Goal: Transaction & Acquisition: Book appointment/travel/reservation

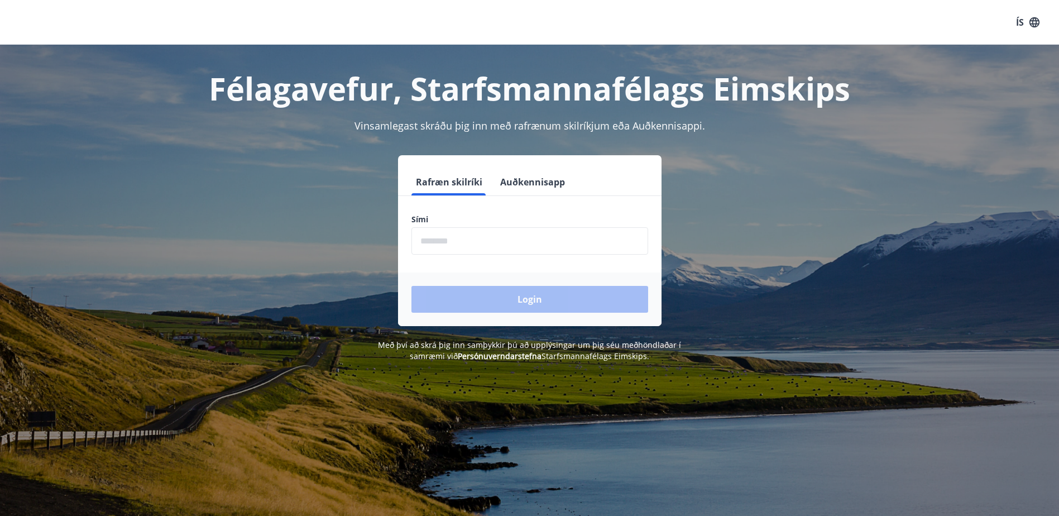
click at [461, 241] on input "phone" at bounding box center [530, 240] width 237 height 27
type input "********"
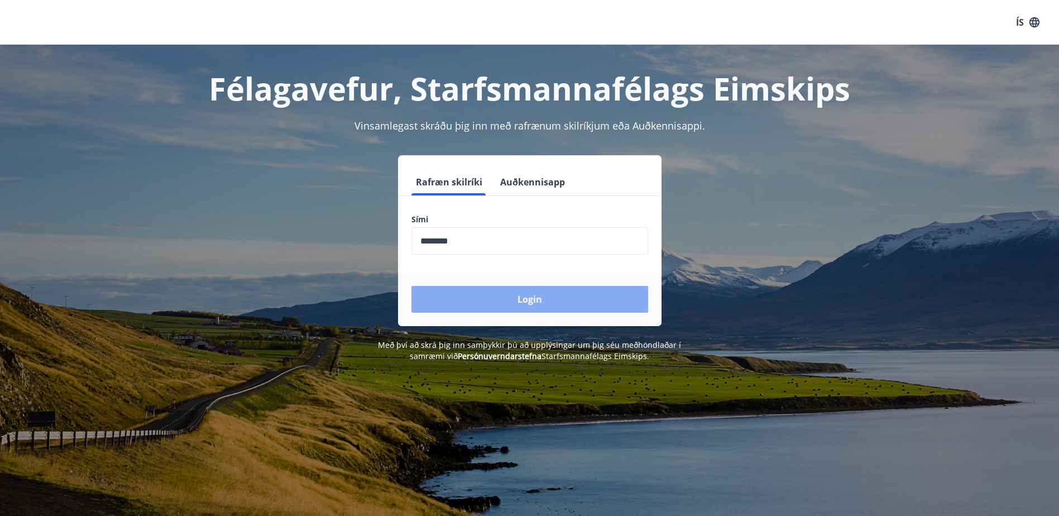
click at [503, 290] on button "Login" at bounding box center [530, 299] width 237 height 27
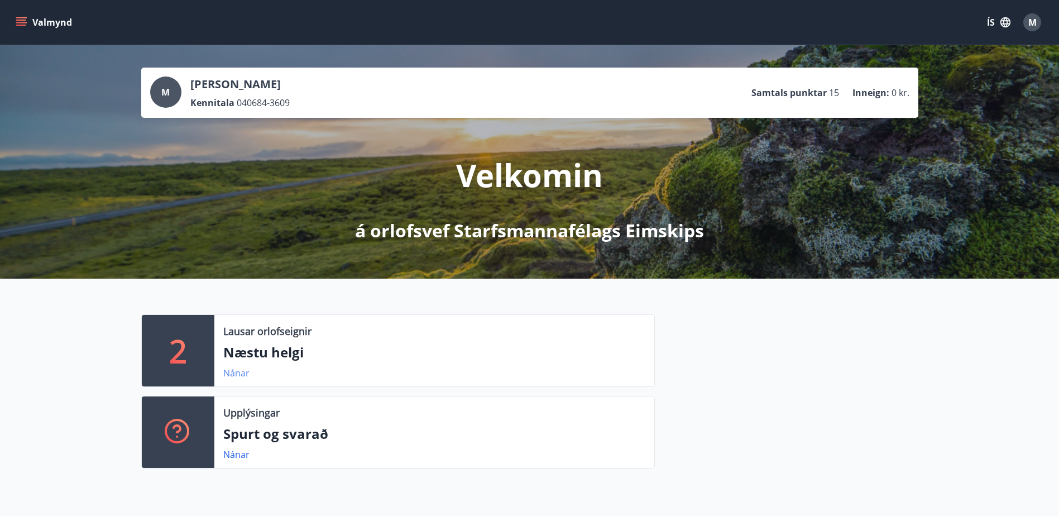
click at [225, 372] on link "Nánar" at bounding box center [236, 373] width 26 height 12
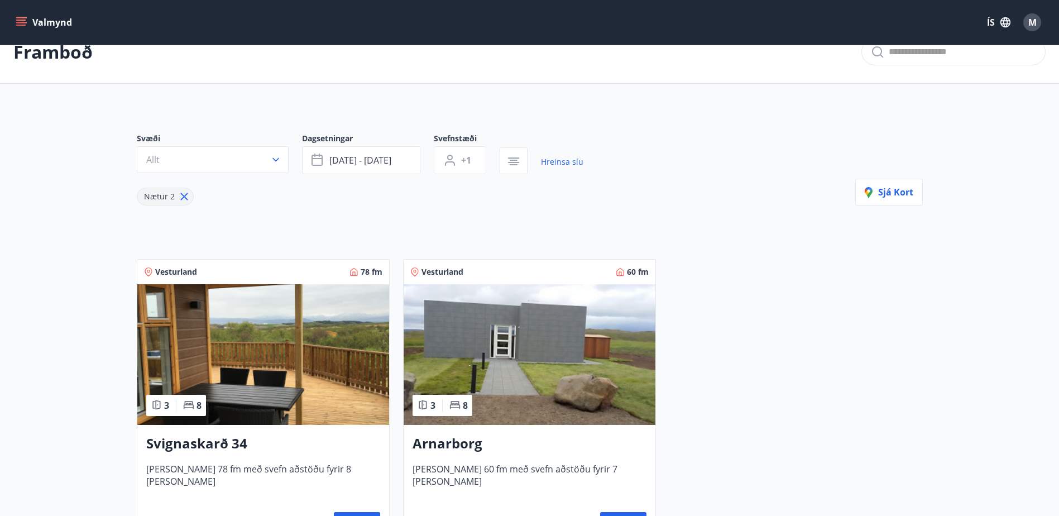
scroll to position [56, 0]
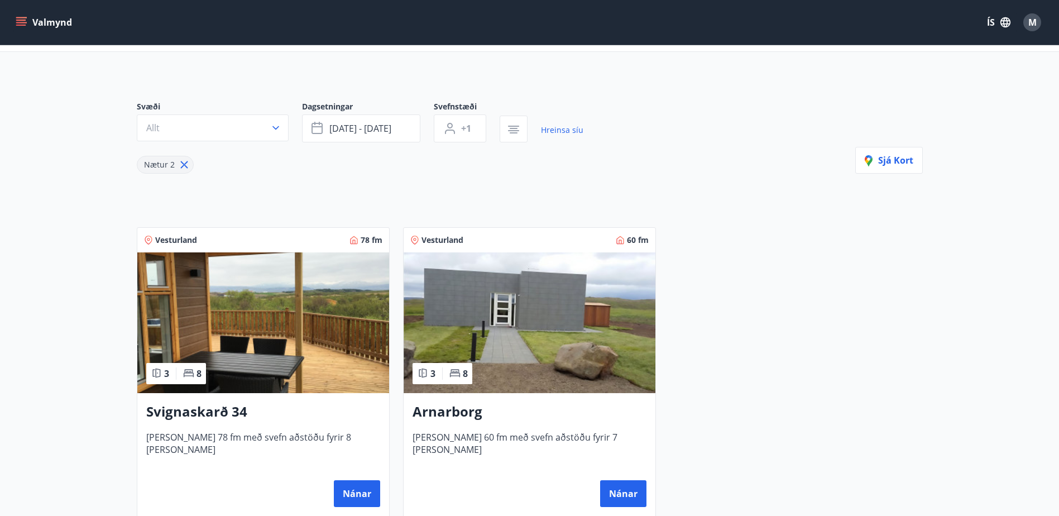
click at [219, 410] on h3 "Svignaskarð 34" at bounding box center [263, 412] width 234 height 20
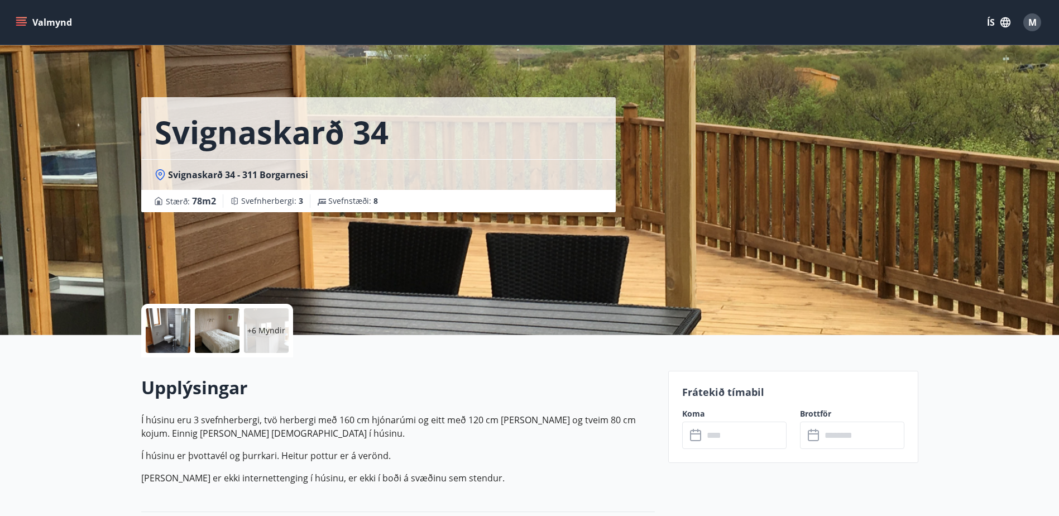
click at [264, 344] on div "+6 Myndir" at bounding box center [266, 330] width 45 height 45
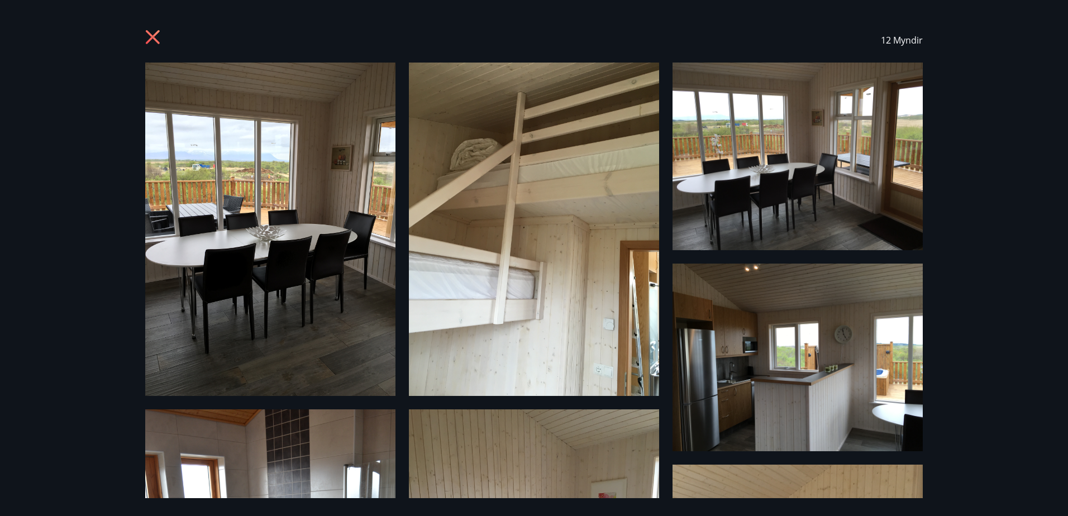
click at [150, 41] on icon at bounding box center [154, 39] width 18 height 18
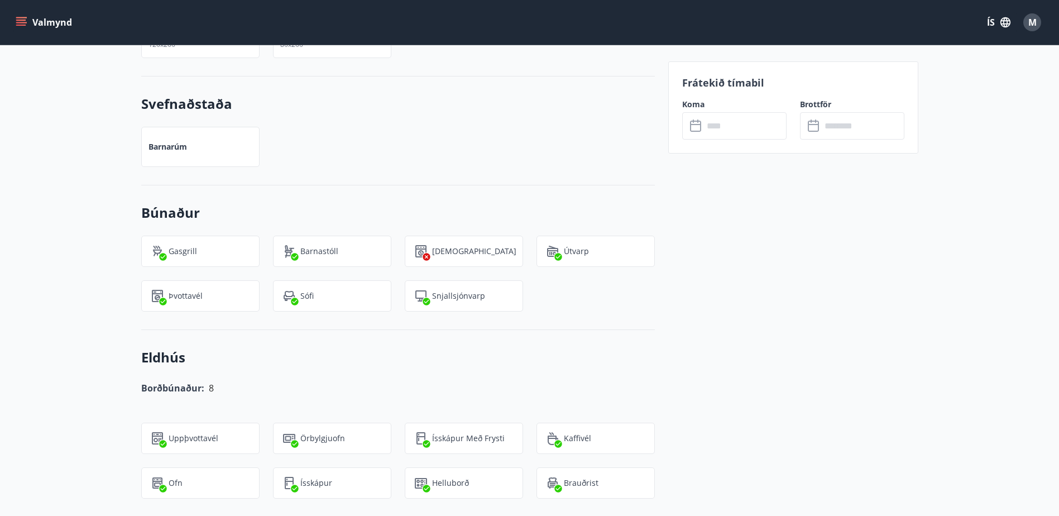
scroll to position [782, 0]
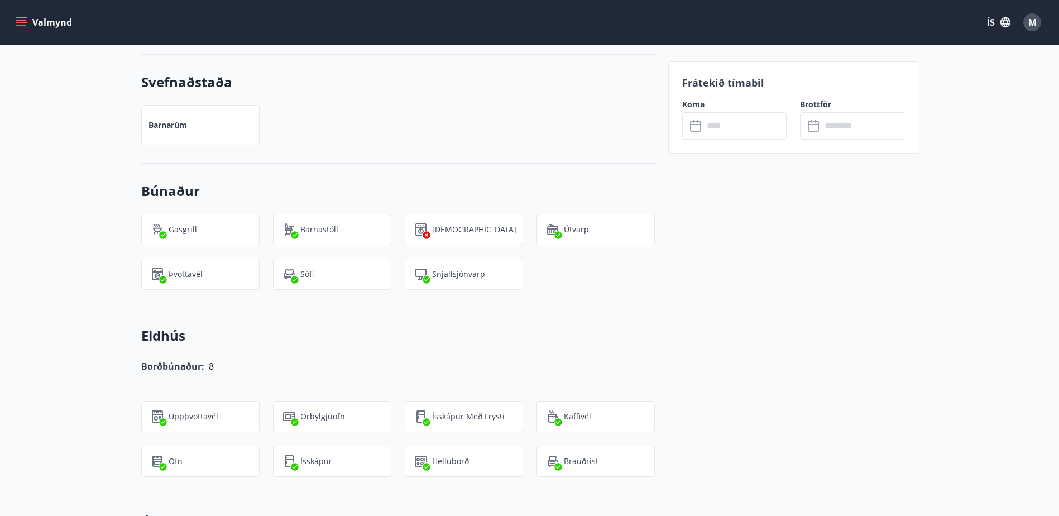
click at [31, 16] on button "Valmynd" at bounding box center [44, 22] width 63 height 20
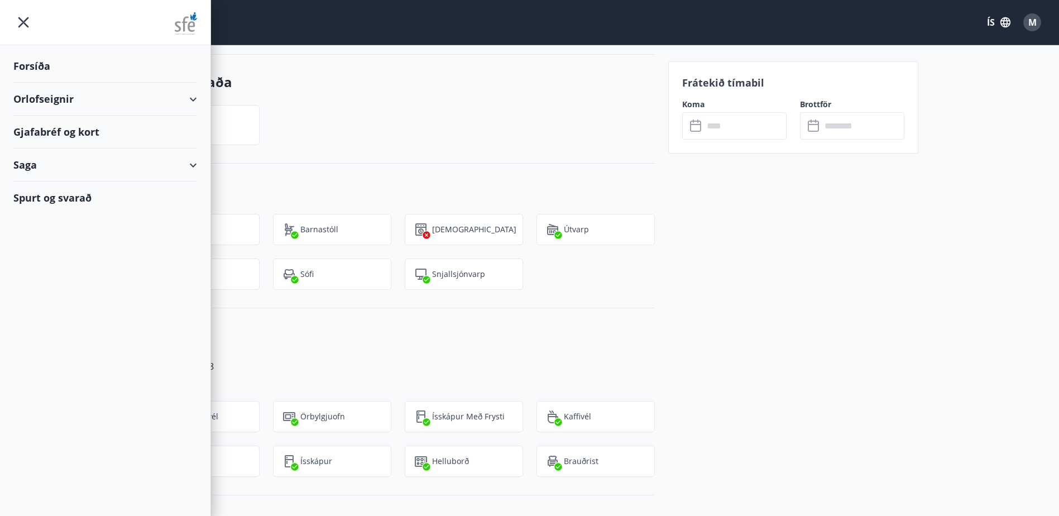
click at [350, 137] on div "Barnarúm" at bounding box center [391, 119] width 527 height 54
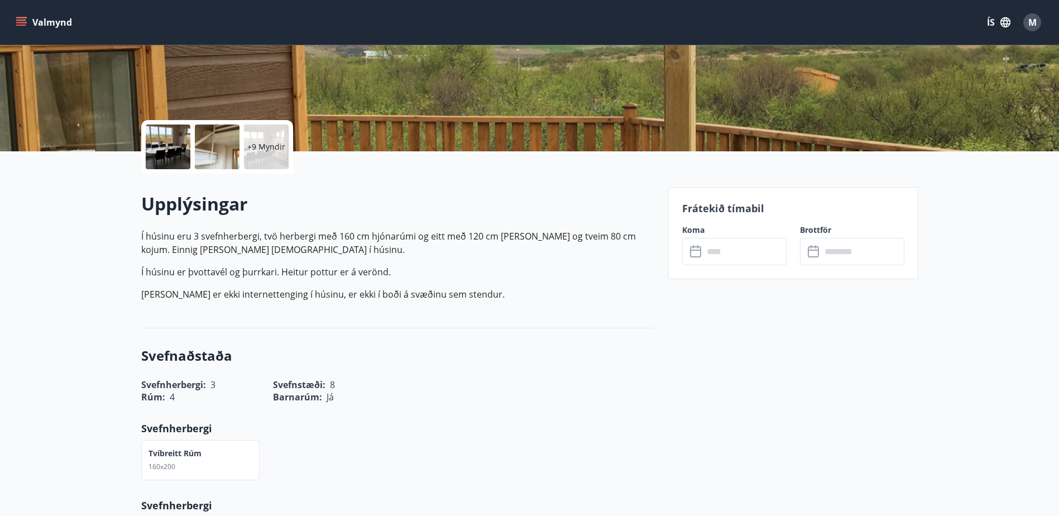
scroll to position [0, 0]
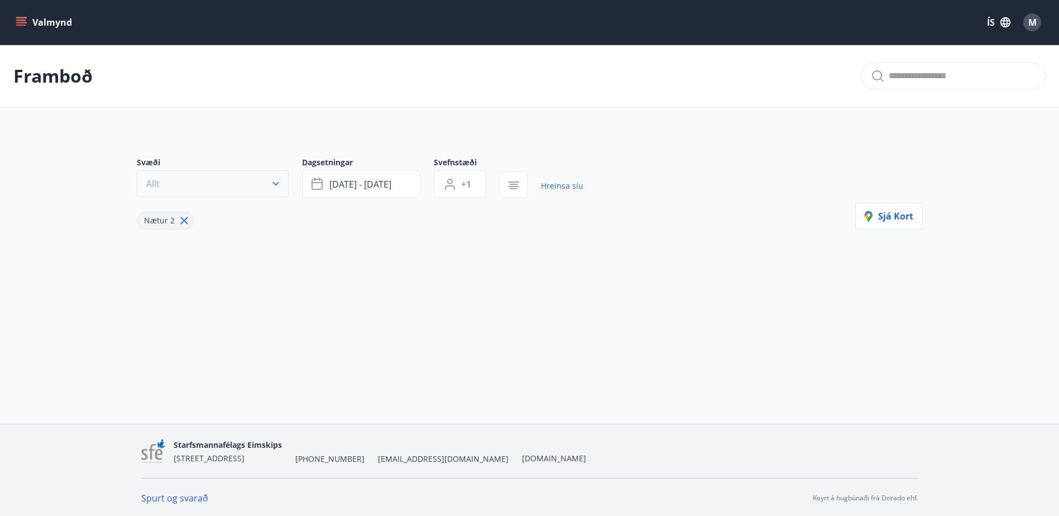
click at [265, 187] on button "Allt" at bounding box center [213, 183] width 152 height 27
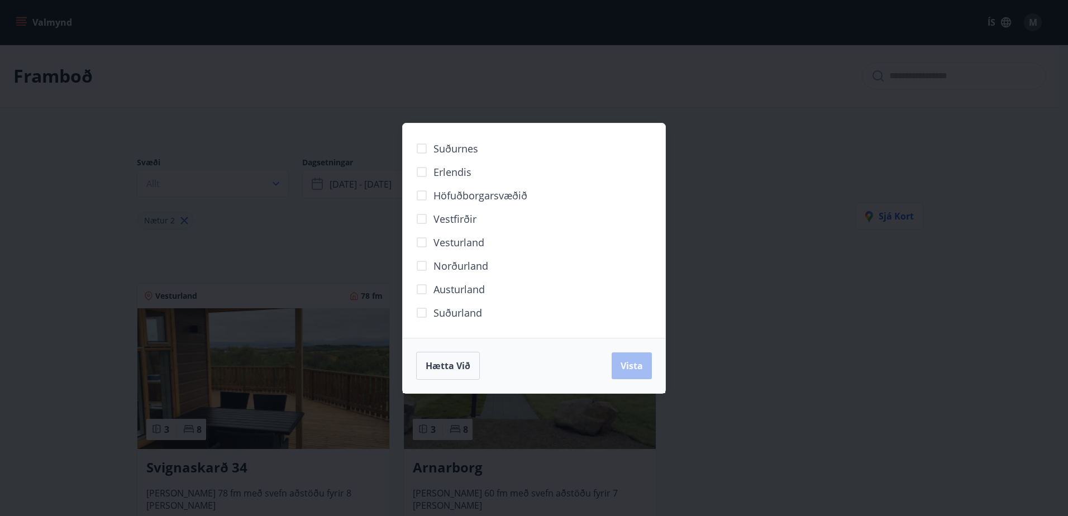
click at [27, 41] on div "Suðurnes Erlendis Höfuðborgarsvæðið Vestfirðir Vesturland Norðurland Austurland…" at bounding box center [534, 258] width 1068 height 516
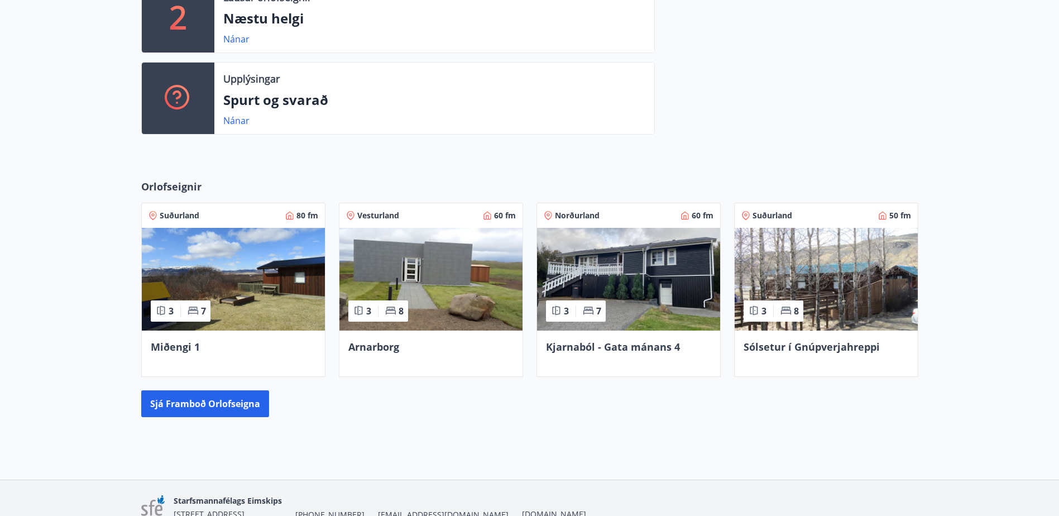
scroll to position [335, 0]
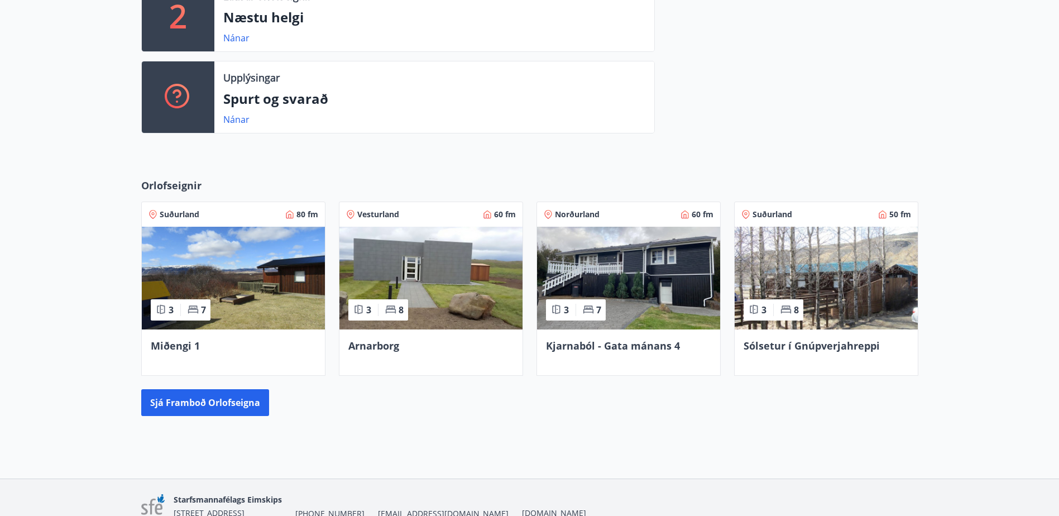
click at [823, 317] on img at bounding box center [826, 278] width 183 height 103
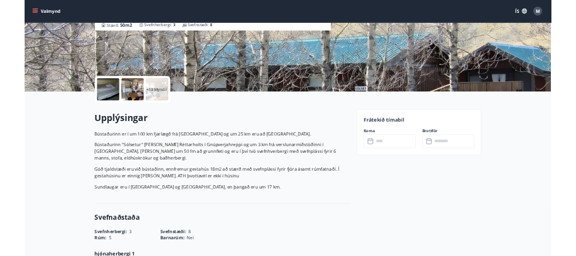
scroll to position [168, 0]
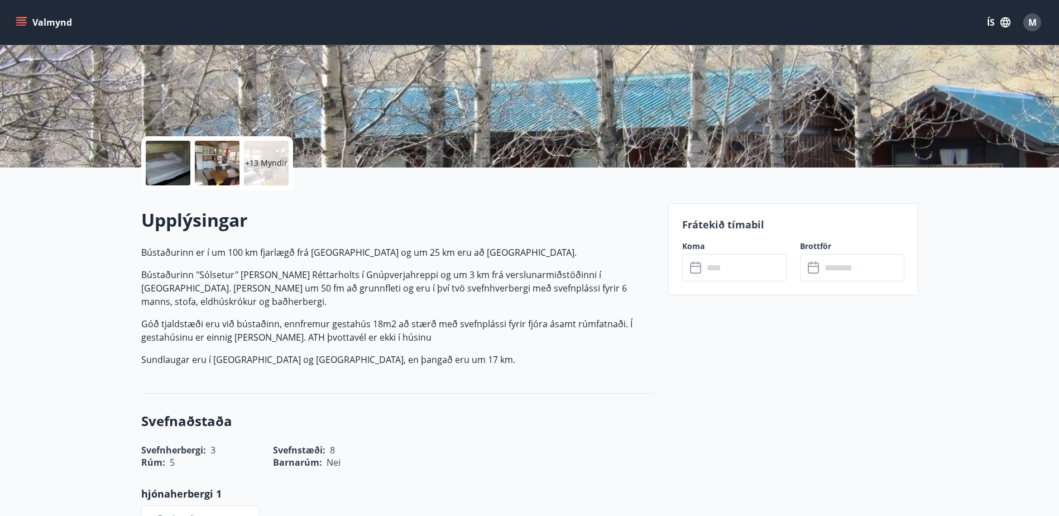
click at [699, 270] on icon at bounding box center [696, 267] width 13 height 13
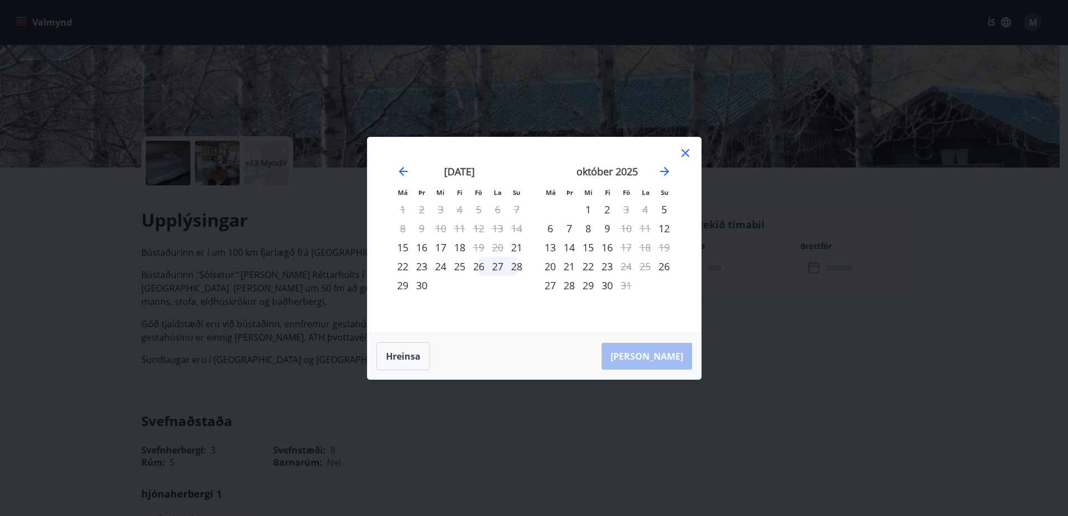
drag, startPoint x: 66, startPoint y: 314, endPoint x: 9, endPoint y: 305, distance: 57.6
click at [66, 314] on div "Má Þr Mi Fi Fö La Su Má Þr Mi Fi Fö La Su ágúst 2025 1 2 3 4 5 6 7 8 9 10 11 12…" at bounding box center [534, 258] width 1068 height 516
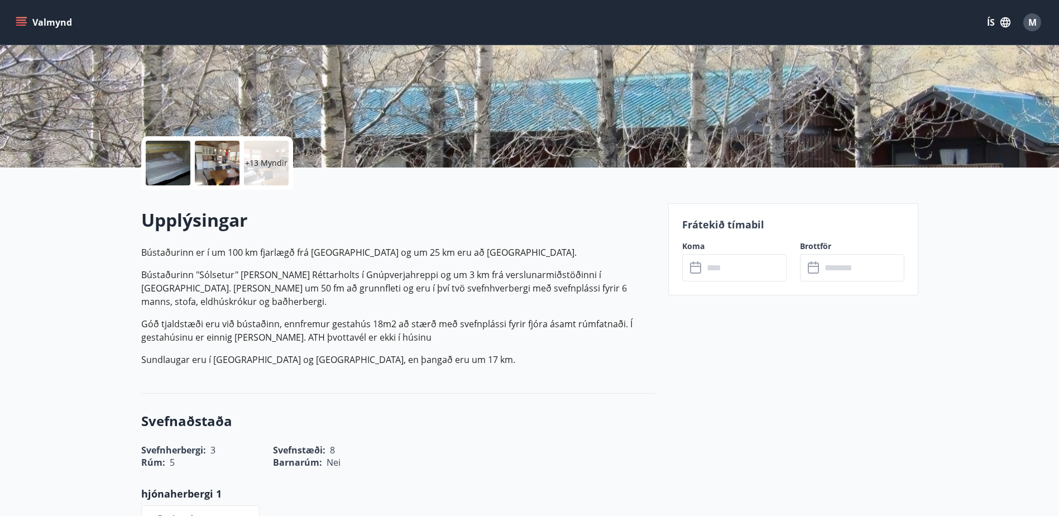
drag, startPoint x: 58, startPoint y: 350, endPoint x: 65, endPoint y: 355, distance: 8.5
drag, startPoint x: 106, startPoint y: 263, endPoint x: 112, endPoint y: 252, distance: 12.3
